Goal: Find specific page/section: Find specific page/section

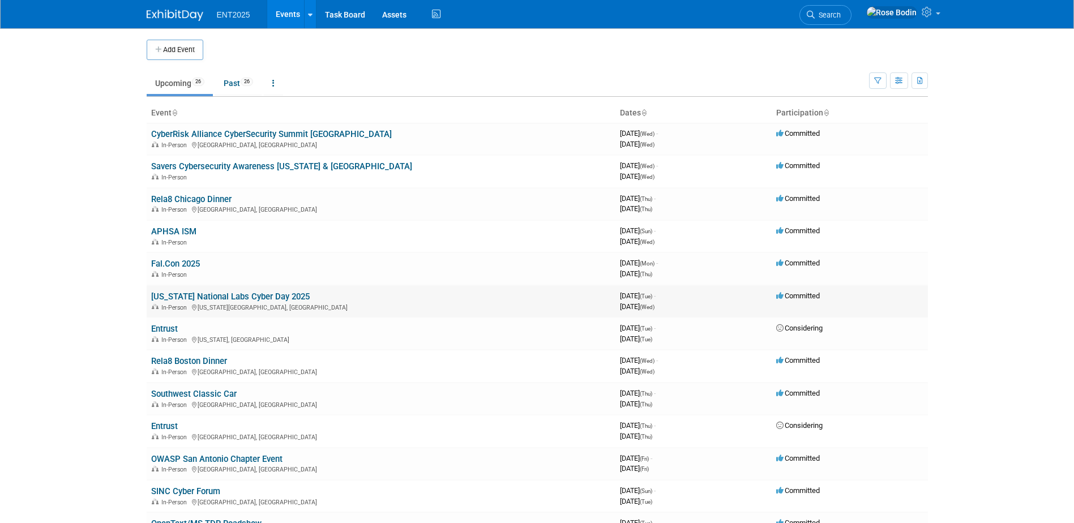
click at [379, 296] on td "[US_STATE] National Labs Cyber Day 2025 In-Person [US_STATE][GEOGRAPHIC_DATA], …" at bounding box center [381, 301] width 469 height 32
click at [261, 297] on link "[US_STATE] National Labs Cyber Day 2025" at bounding box center [230, 297] width 159 height 10
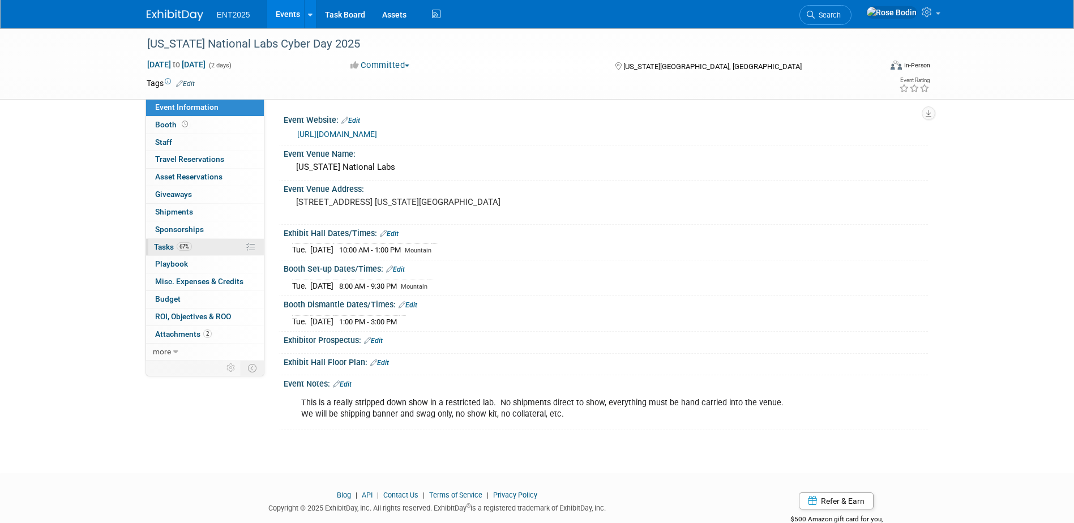
click at [232, 246] on link "67% Tasks 67%" at bounding box center [205, 247] width 118 height 17
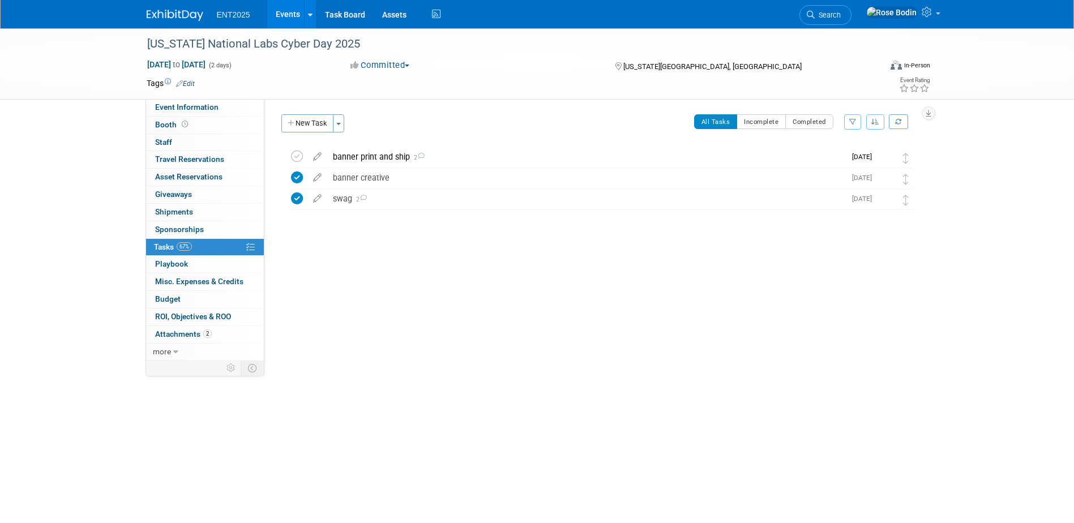
click at [232, 246] on link "67% Tasks 67%" at bounding box center [205, 247] width 118 height 17
click at [285, 11] on link "Events" at bounding box center [287, 14] width 41 height 28
